Goal: Information Seeking & Learning: Learn about a topic

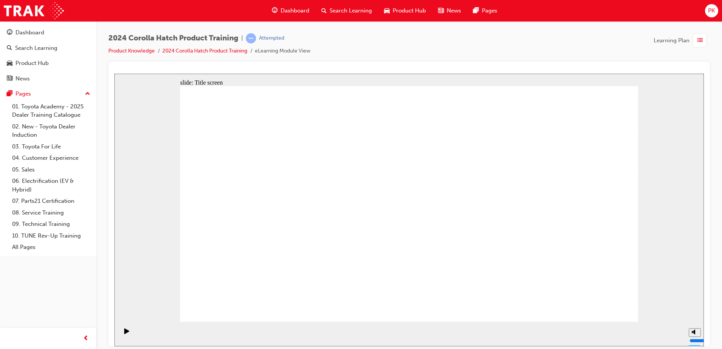
drag, startPoint x: 624, startPoint y: 302, endPoint x: 604, endPoint y: 301, distance: 19.7
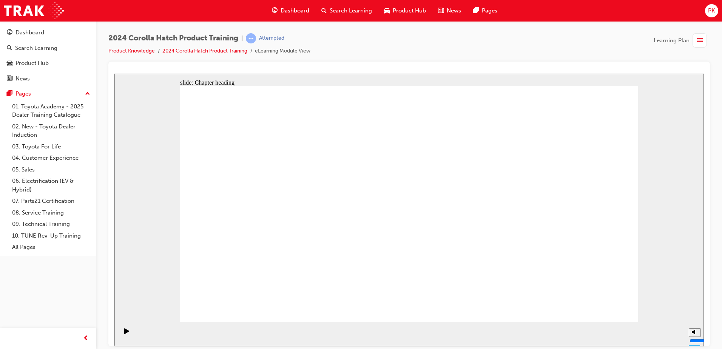
click at [122, 334] on div "Pause (Ctrl+Alt+P)" at bounding box center [126, 334] width 13 height 13
click at [126, 333] on icon "Play (Ctrl+Alt+P)" at bounding box center [126, 331] width 5 height 6
click at [125, 331] on rect "Pause (Ctrl+Alt+P)" at bounding box center [125, 330] width 1 height 5
click at [122, 335] on div "Play (Ctrl+Alt+P)" at bounding box center [126, 334] width 13 height 13
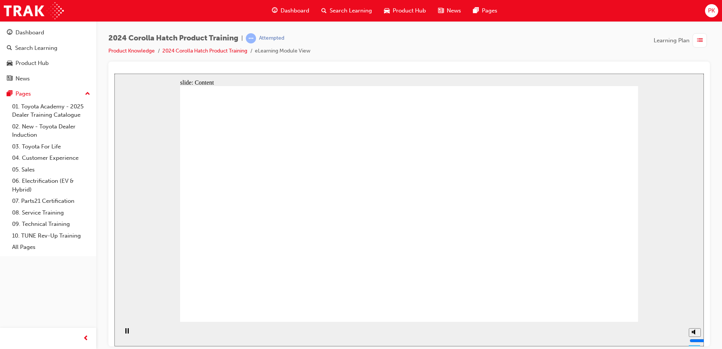
drag, startPoint x: 599, startPoint y: 312, endPoint x: 599, endPoint y: 307, distance: 5.3
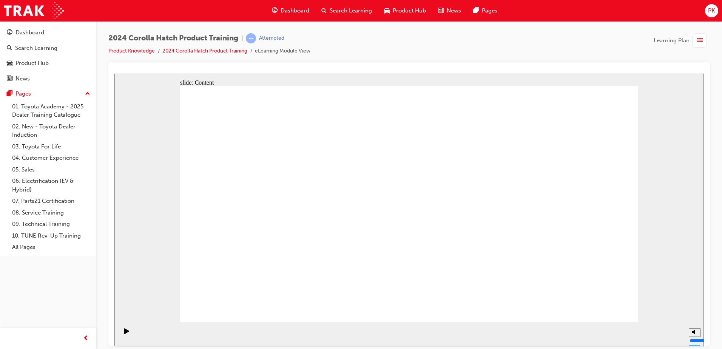
drag, startPoint x: 607, startPoint y: 306, endPoint x: 605, endPoint y: 312, distance: 6.3
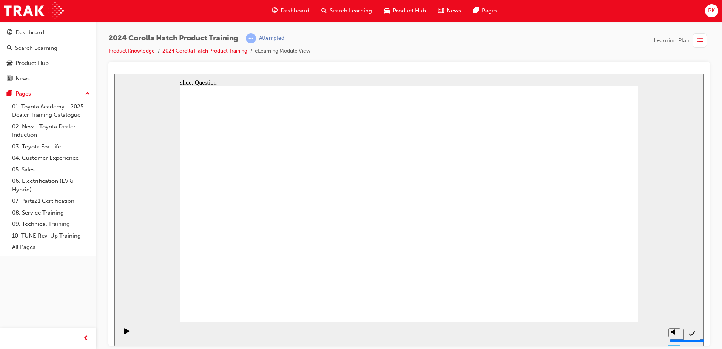
radio input "true"
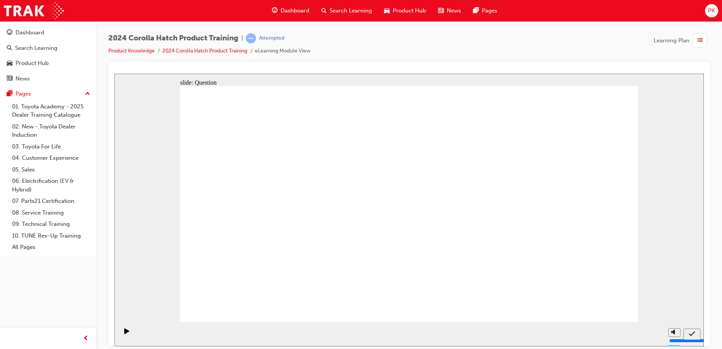
radio input "false"
radio input "true"
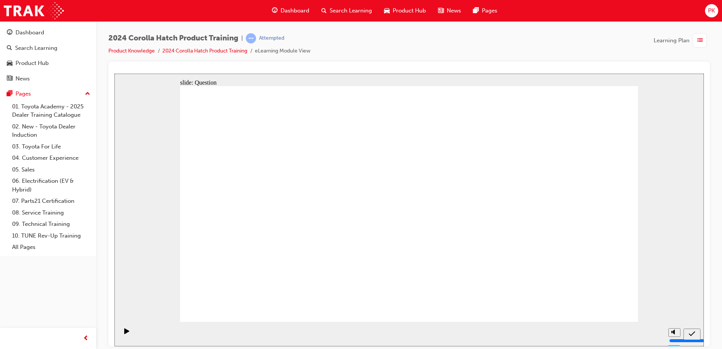
radio input "true"
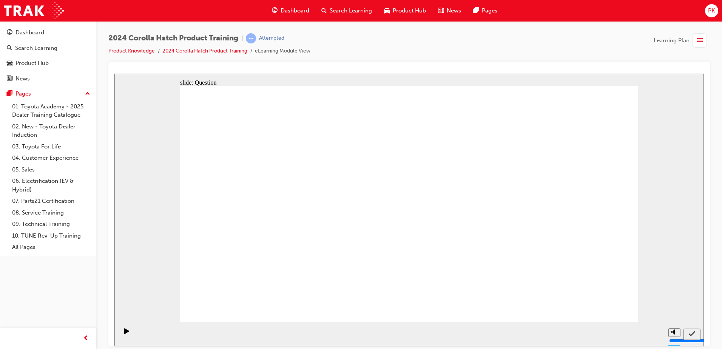
drag, startPoint x: 327, startPoint y: 190, endPoint x: 250, endPoint y: 261, distance: 105.0
drag, startPoint x: 245, startPoint y: 189, endPoint x: 323, endPoint y: 259, distance: 104.6
drag, startPoint x: 503, startPoint y: 182, endPoint x: 424, endPoint y: 252, distance: 104.8
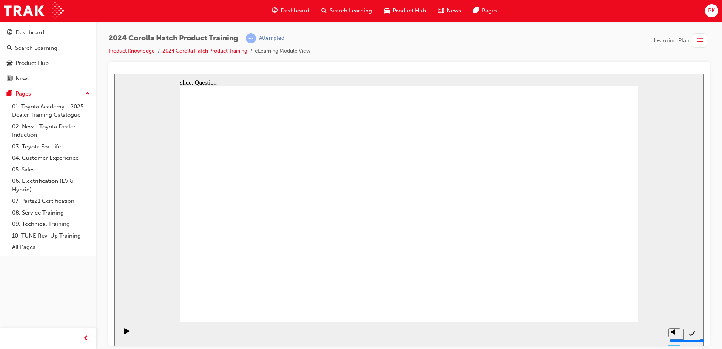
drag, startPoint x: 420, startPoint y: 202, endPoint x: 499, endPoint y: 273, distance: 106.4
drag, startPoint x: 563, startPoint y: 192, endPoint x: 566, endPoint y: 263, distance: 71.1
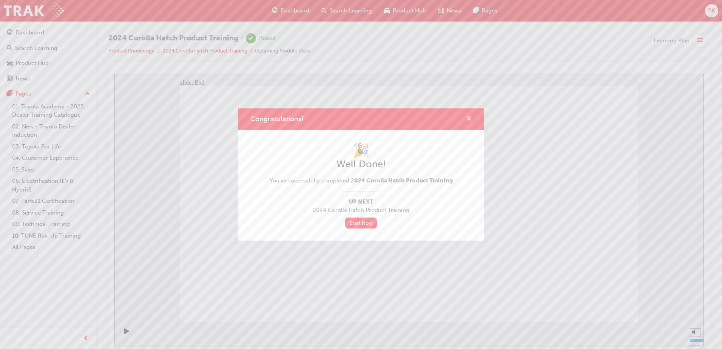
click at [470, 116] on span "cross-icon" at bounding box center [469, 119] width 6 height 7
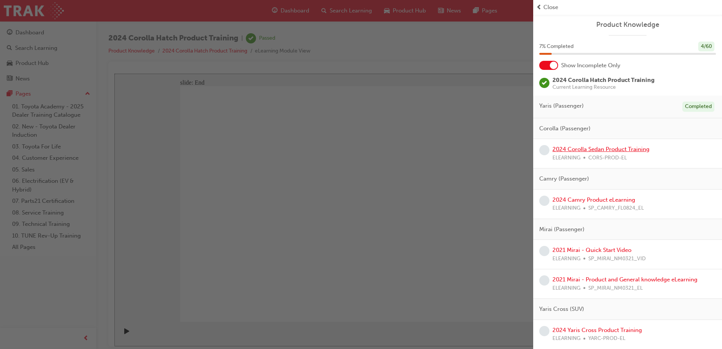
click at [614, 152] on link "2024 Corolla Sedan Product Training" at bounding box center [600, 149] width 97 height 7
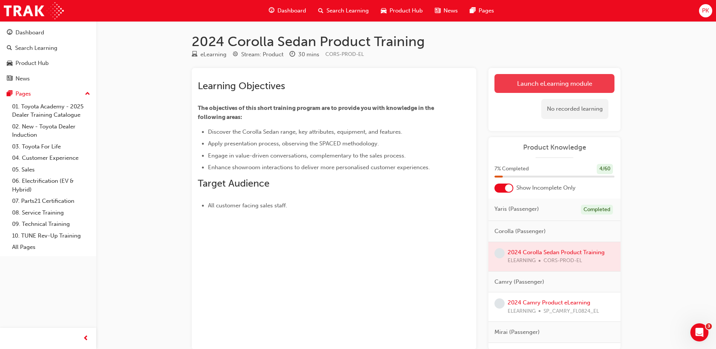
click at [515, 85] on link "Launch eLearning module" at bounding box center [555, 83] width 120 height 19
